Goal: Transaction & Acquisition: Purchase product/service

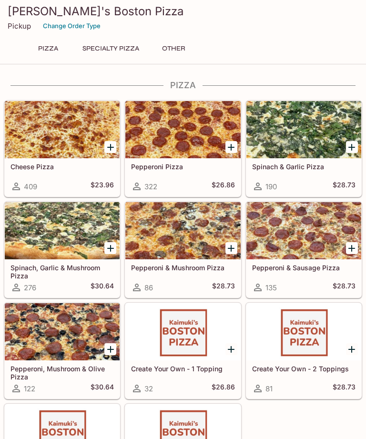
scroll to position [2, 0]
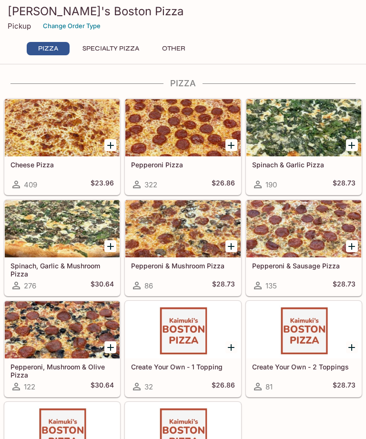
click at [66, 127] on div at bounding box center [62, 127] width 115 height 57
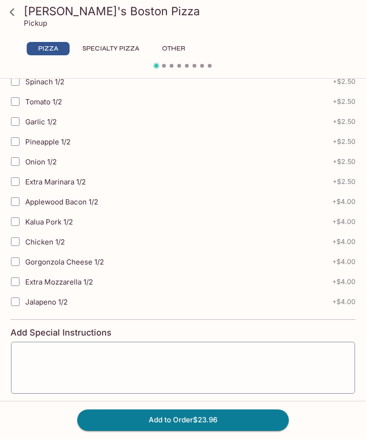
scroll to position [429, 0]
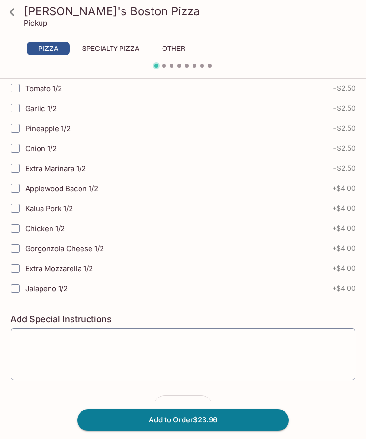
click at [113, 51] on button "Specialty Pizza" at bounding box center [110, 48] width 67 height 13
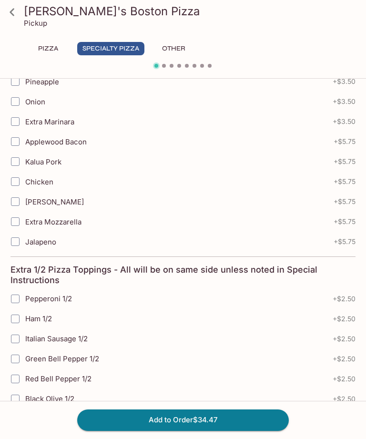
scroll to position [477, 0]
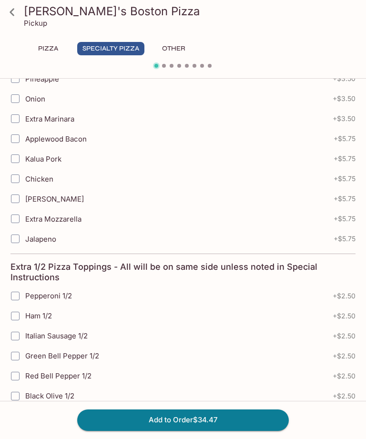
click at [122, 50] on button "Specialty Pizza" at bounding box center [110, 48] width 67 height 13
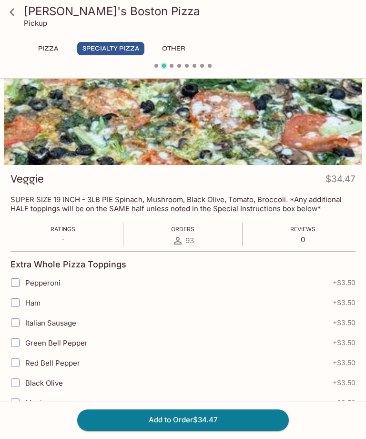
scroll to position [0, 0]
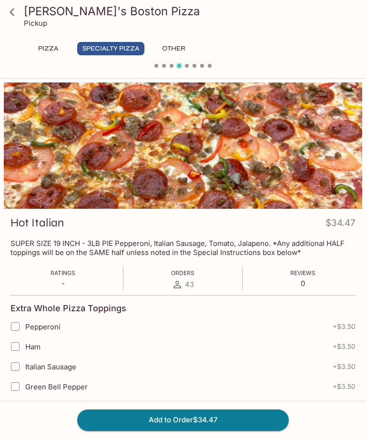
click at [16, 13] on icon at bounding box center [12, 12] width 17 height 17
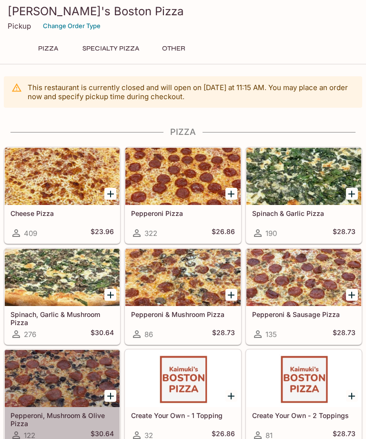
click at [77, 373] on div at bounding box center [62, 378] width 115 height 57
